Goal: Find specific page/section: Find specific page/section

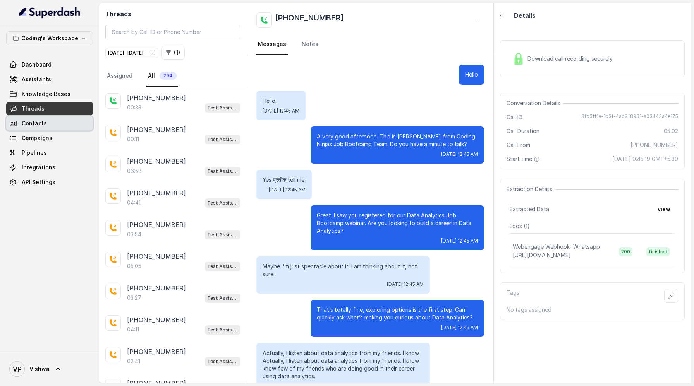
scroll to position [1390, 0]
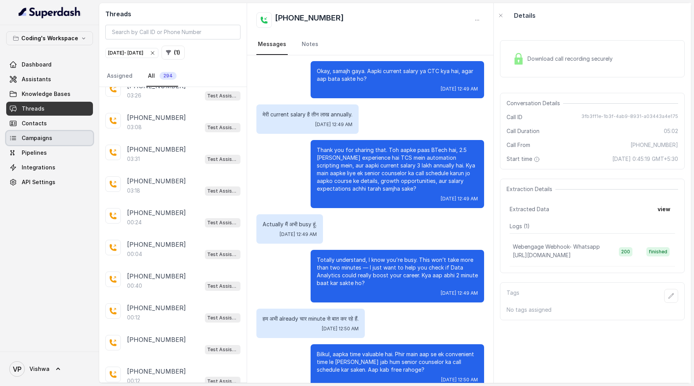
click at [39, 139] on span "Campaigns" at bounding box center [37, 138] width 31 height 8
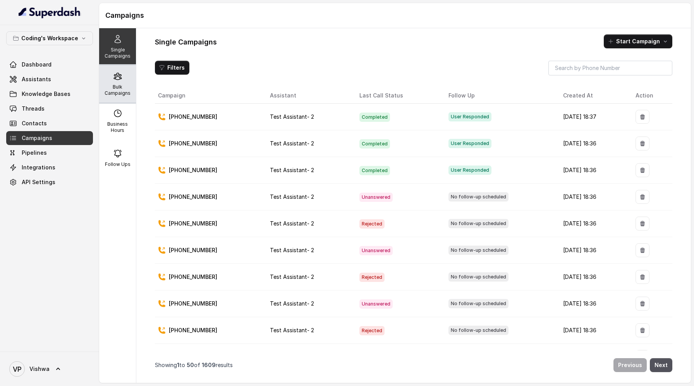
click at [116, 85] on p "Bulk Campaigns" at bounding box center [117, 90] width 31 height 12
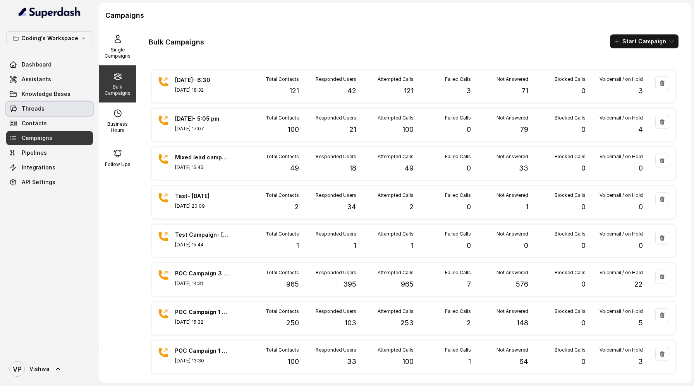
click at [41, 106] on span "Threads" at bounding box center [33, 109] width 23 height 8
